Goal: Information Seeking & Learning: Learn about a topic

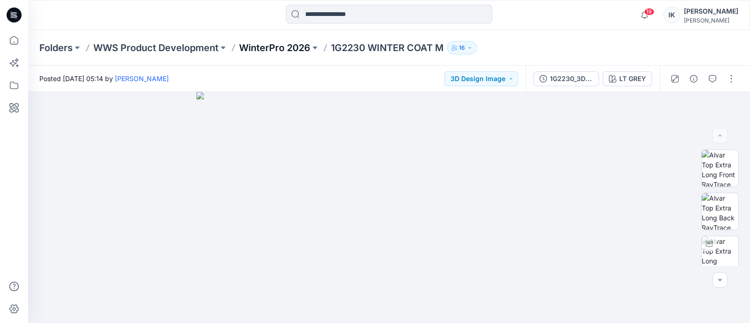
click at [286, 50] on p "WinterPro 2026" at bounding box center [274, 47] width 71 height 13
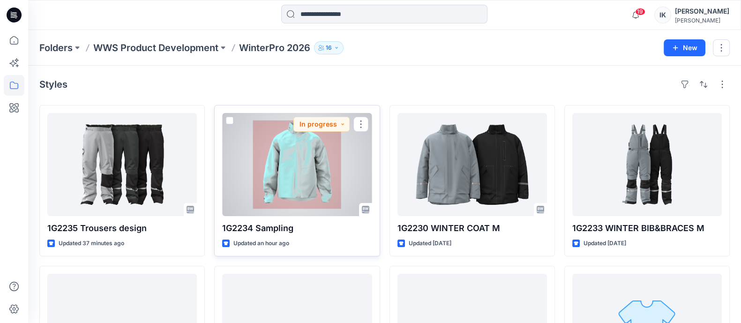
click at [305, 149] on div at bounding box center [296, 164] width 149 height 103
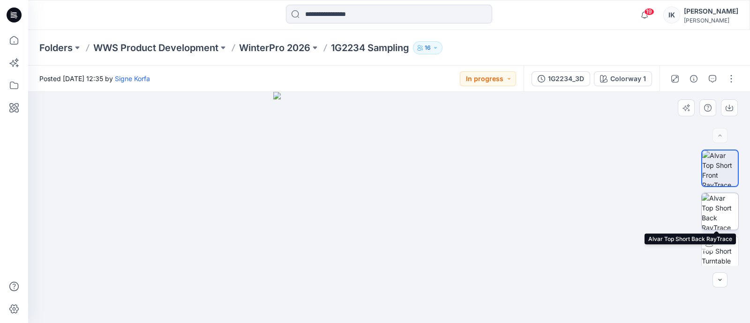
click at [722, 205] on img at bounding box center [719, 211] width 37 height 37
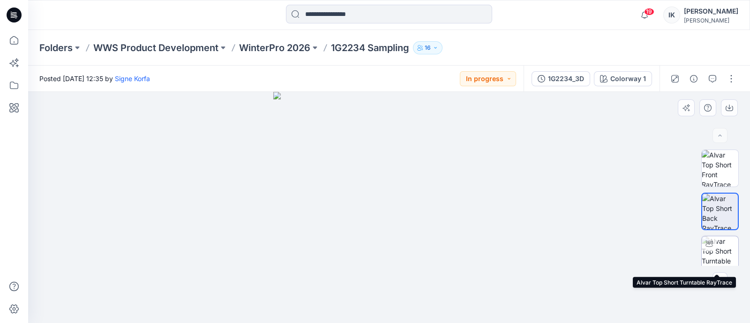
click at [717, 247] on img at bounding box center [719, 254] width 37 height 37
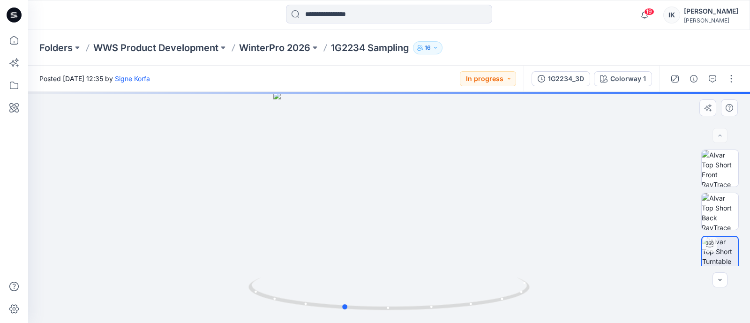
drag, startPoint x: 445, startPoint y: 274, endPoint x: 399, endPoint y: 275, distance: 45.5
click at [399, 275] on div at bounding box center [389, 207] width 722 height 231
drag, startPoint x: 434, startPoint y: 263, endPoint x: 421, endPoint y: 268, distance: 13.9
click at [421, 268] on div at bounding box center [389, 207] width 722 height 231
drag, startPoint x: 434, startPoint y: 259, endPoint x: 405, endPoint y: 268, distance: 30.2
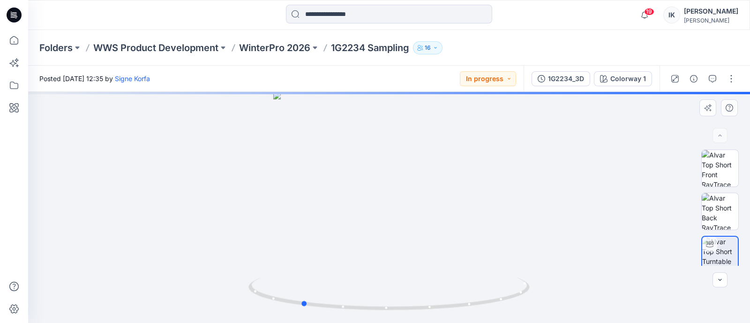
click at [405, 268] on div at bounding box center [389, 207] width 722 height 231
drag, startPoint x: 430, startPoint y: 260, endPoint x: 389, endPoint y: 276, distance: 43.9
click at [389, 276] on div at bounding box center [389, 207] width 722 height 231
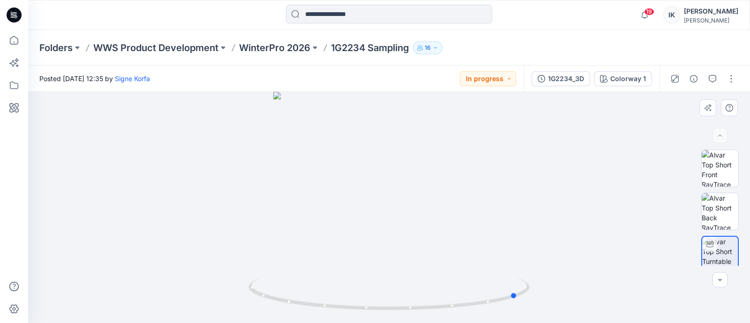
drag, startPoint x: 432, startPoint y: 259, endPoint x: 409, endPoint y: 267, distance: 24.7
click at [409, 267] on div at bounding box center [389, 207] width 722 height 231
drag, startPoint x: 431, startPoint y: 261, endPoint x: 398, endPoint y: 270, distance: 33.5
click at [398, 270] on div at bounding box center [389, 207] width 722 height 231
drag, startPoint x: 419, startPoint y: 261, endPoint x: 370, endPoint y: 273, distance: 50.2
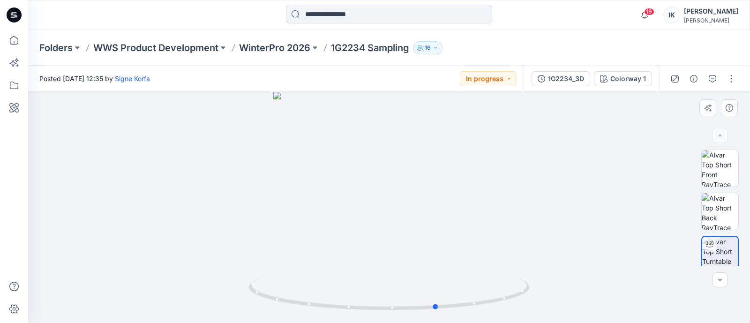
click at [370, 273] on div at bounding box center [389, 207] width 722 height 231
drag, startPoint x: 389, startPoint y: 258, endPoint x: 365, endPoint y: 266, distance: 25.6
click at [365, 266] on div at bounding box center [389, 207] width 722 height 231
click at [641, 14] on icon "button" at bounding box center [644, 15] width 18 height 19
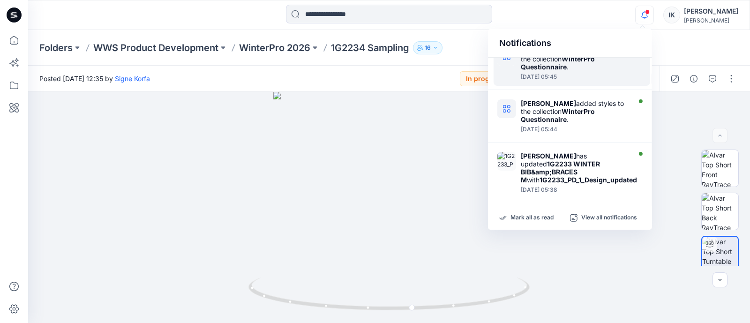
scroll to position [117, 0]
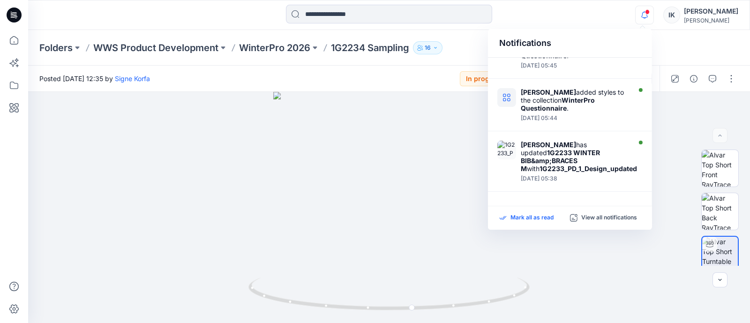
click at [538, 216] on p "Mark all as read" at bounding box center [531, 218] width 43 height 8
click at [673, 44] on div "Folders WWS Product Development WinterPro 2026 1G2234 Sampling 16" at bounding box center [389, 48] width 722 height 36
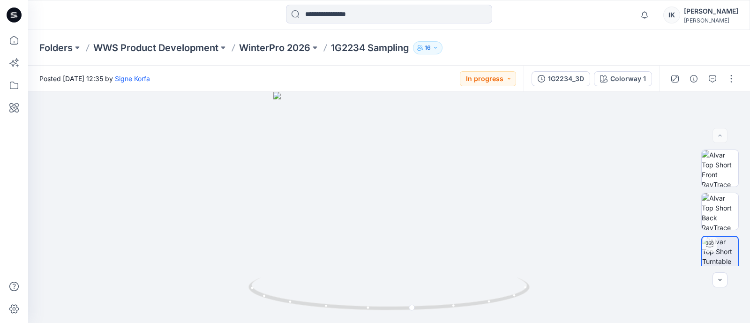
click at [693, 9] on div "Irena Kostelanska" at bounding box center [711, 11] width 54 height 11
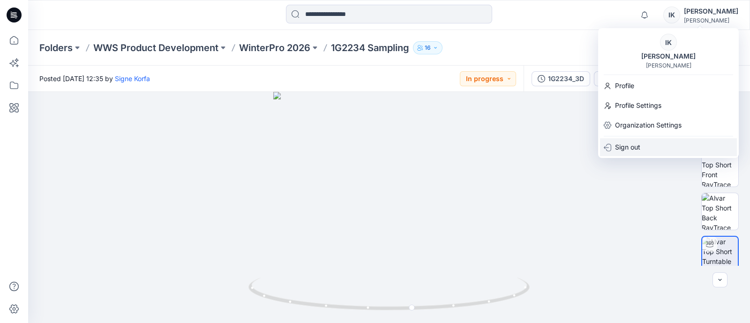
click at [633, 149] on p "Sign out" at bounding box center [627, 147] width 25 height 18
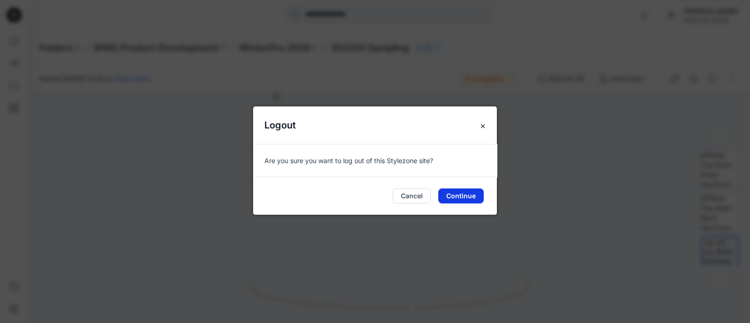
click at [469, 195] on button "Continue" at bounding box center [460, 195] width 45 height 15
